Goal: Communication & Community: Answer question/provide support

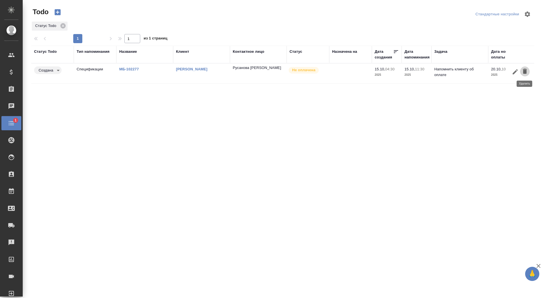
click at [527, 71] on icon "button" at bounding box center [524, 71] width 7 height 7
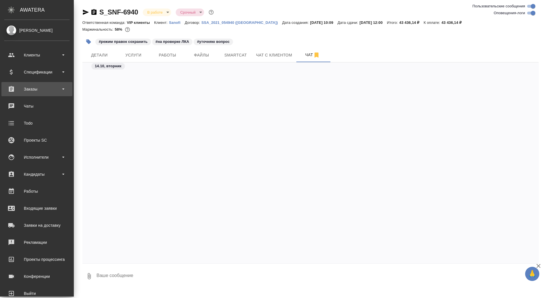
scroll to position [23857, 0]
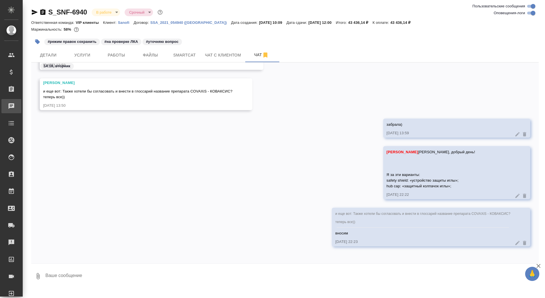
click at [11, 103] on div "Чаты" at bounding box center [4, 106] width 14 height 9
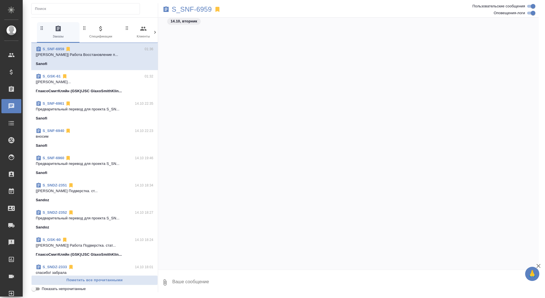
scroll to position [18806, 0]
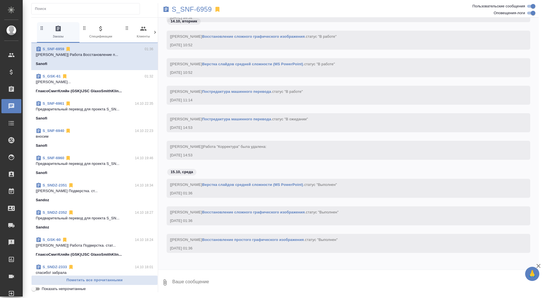
click at [75, 190] on p "[[PERSON_NAME] Подверстка. ст..." at bounding box center [94, 191] width 117 height 6
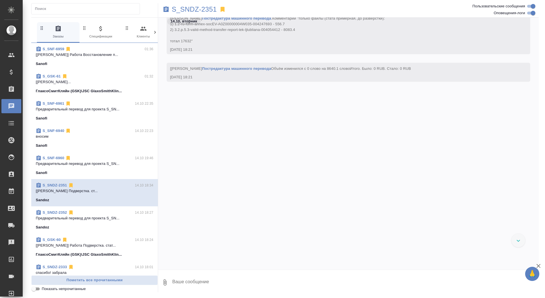
scroll to position [17483, 0]
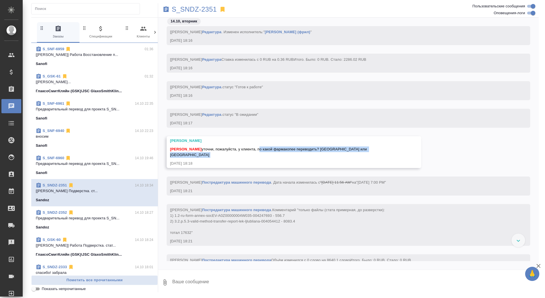
drag, startPoint x: 266, startPoint y: 160, endPoint x: 358, endPoint y: 162, distance: 92.2
click at [358, 162] on div "[PERSON_NAME] [PERSON_NAME] уточни, пожалуйста, у клиента, по какой фармакопее …" at bounding box center [294, 152] width 254 height 32
copy span "по какой фармакопее переводить? [GEOGRAPHIC_DATA] или [GEOGRAPHIC_DATA]"
click at [226, 286] on textarea at bounding box center [355, 282] width 367 height 19
type textarea """
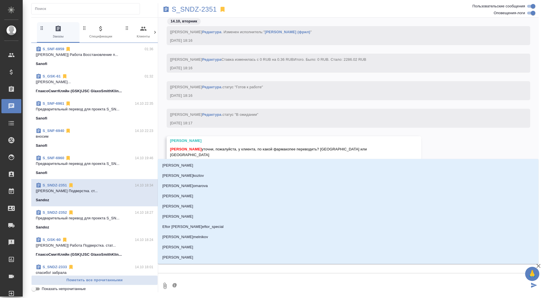
type textarea "@г"
type input "г"
type textarea "@го"
type input "го"
type textarea "@гор"
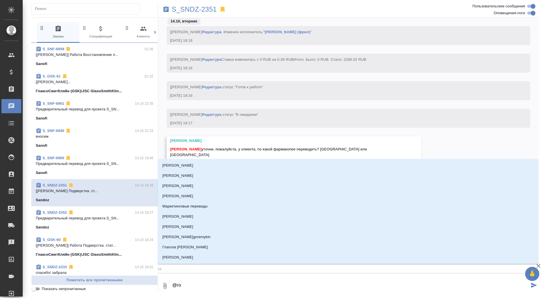
type input "гор"
type textarea "@горш"
type input "горш"
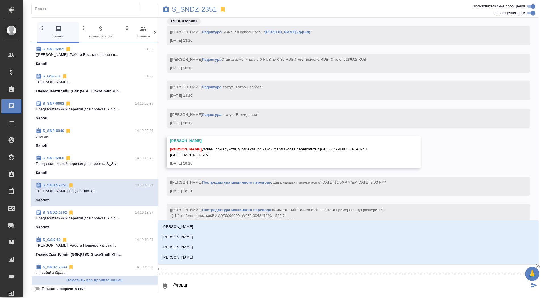
type textarea "@горшк"
type input "горшк"
type textarea "@горшко"
type input "горшко"
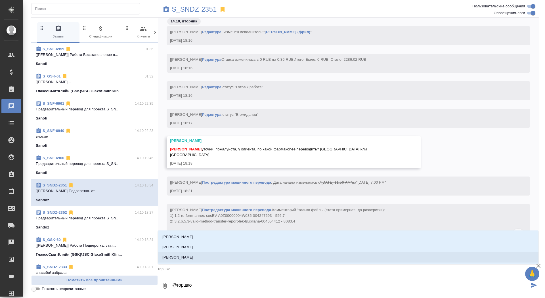
click at [227, 258] on li "[PERSON_NAME]" at bounding box center [348, 257] width 380 height 10
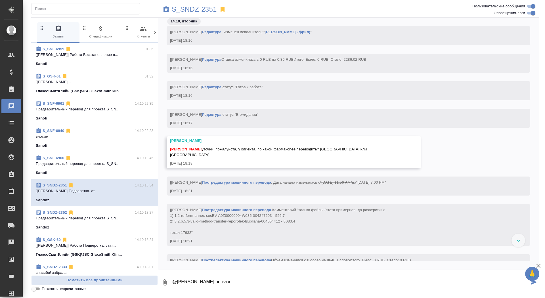
type textarea "@[PERSON_NAME] по еаэс"
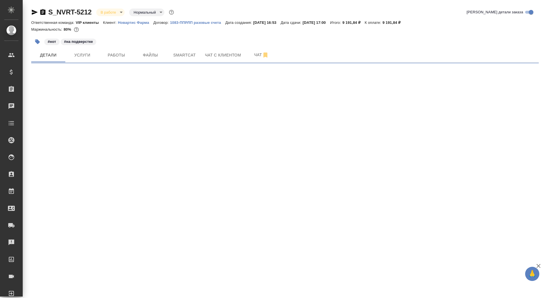
select select "RU"
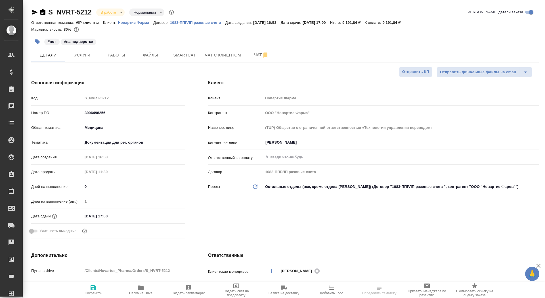
type textarea "x"
type input "Грабко Мария"
type input "Комаров Роман"
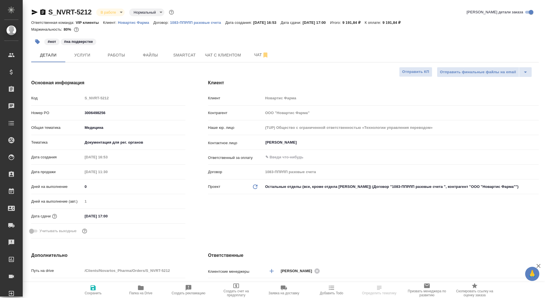
type textarea "x"
select select "RU"
